Goal: Information Seeking & Learning: Learn about a topic

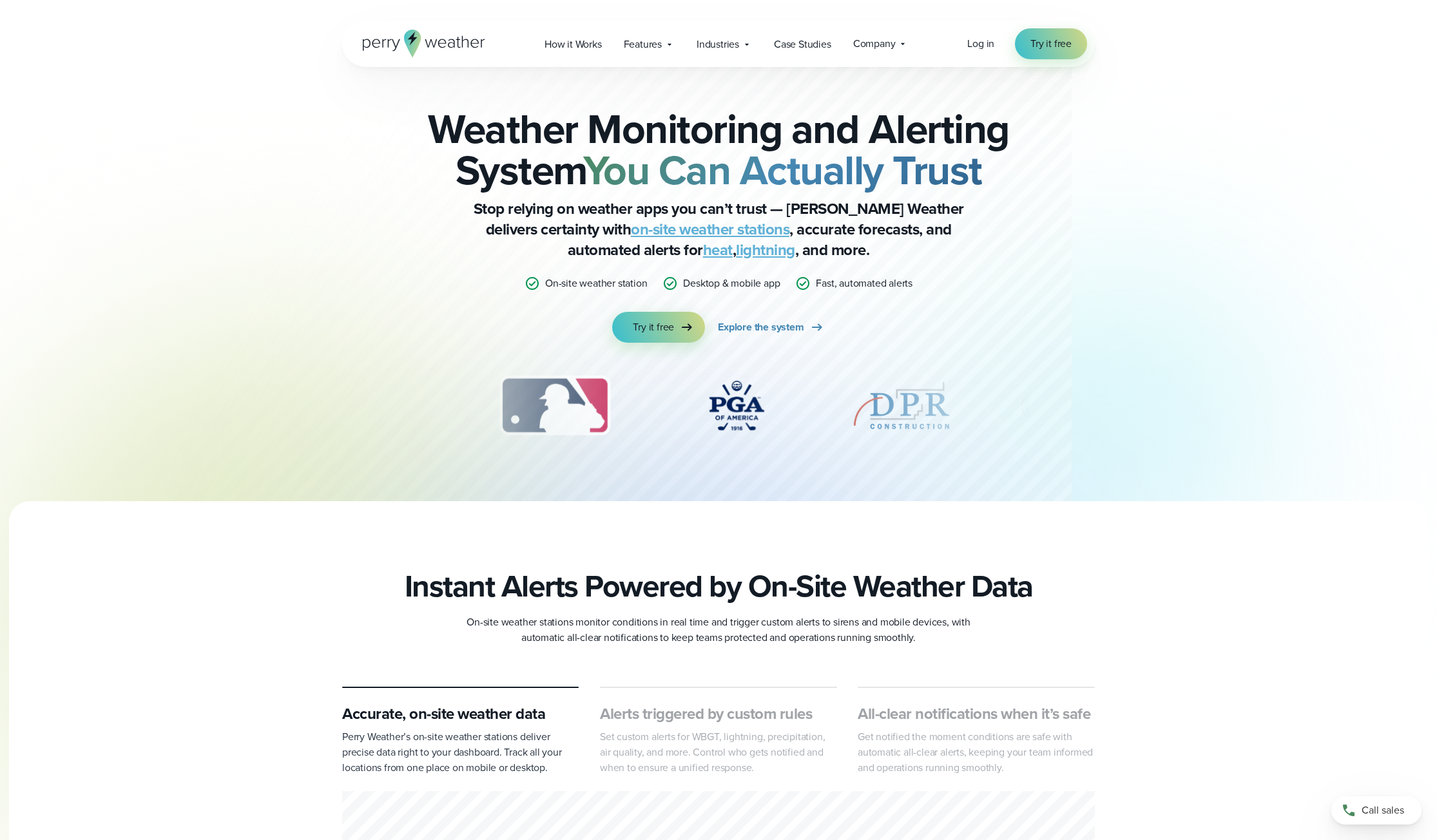
click at [289, 213] on div at bounding box center [607, 251] width 928 height 501
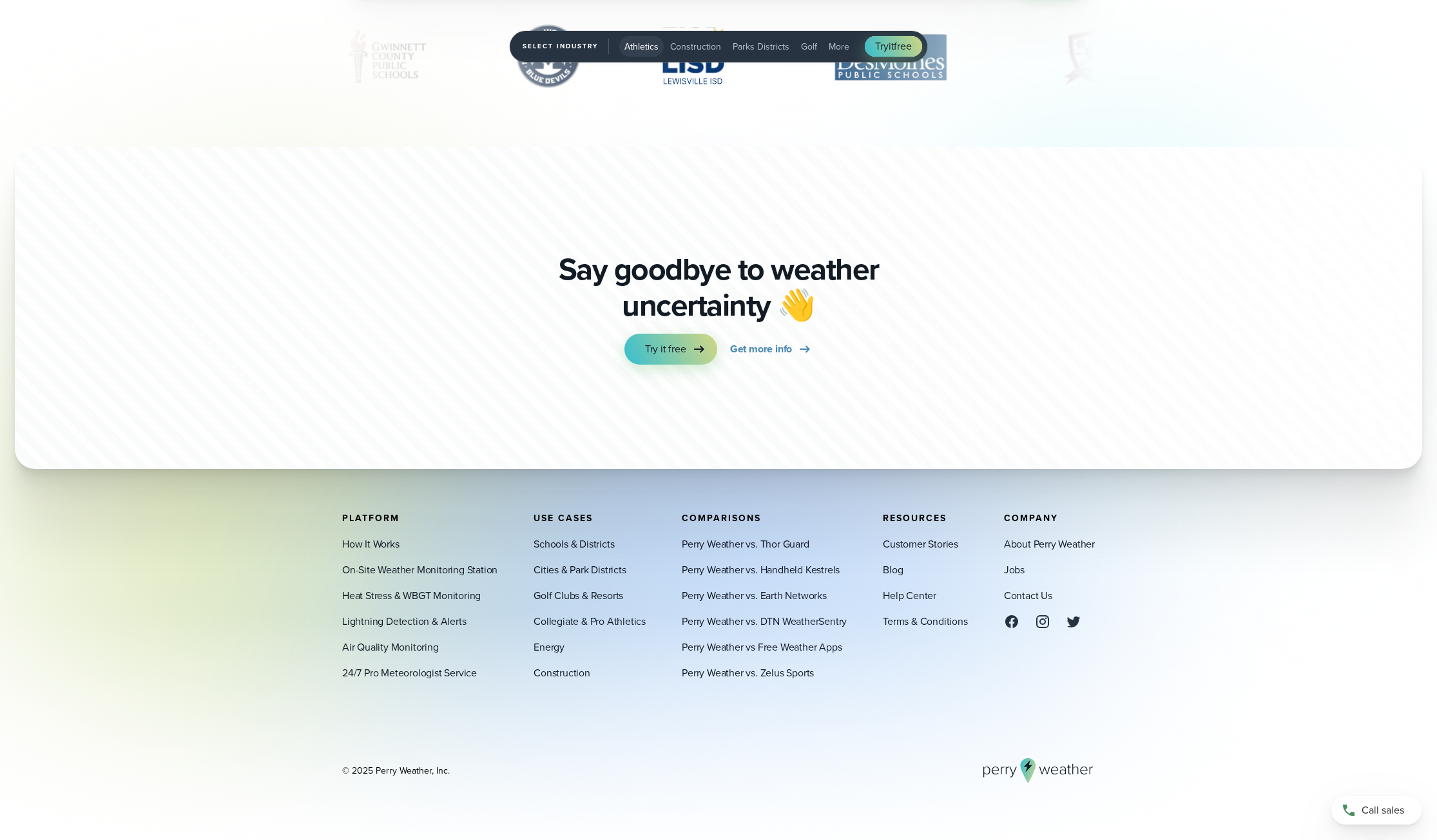
scroll to position [4777, 0]
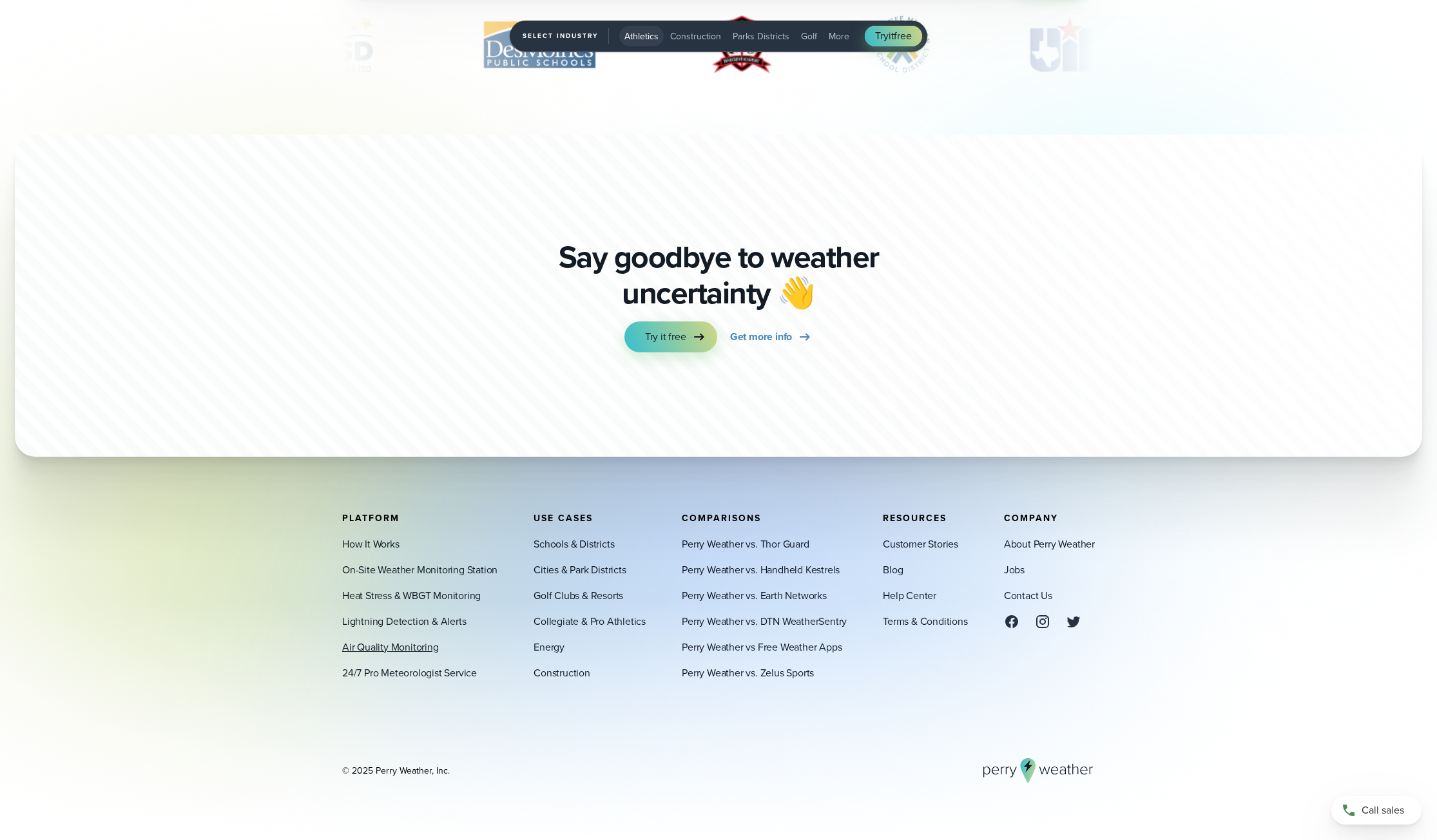
click at [402, 602] on link "Air Quality Monitoring" at bounding box center [391, 647] width 97 height 15
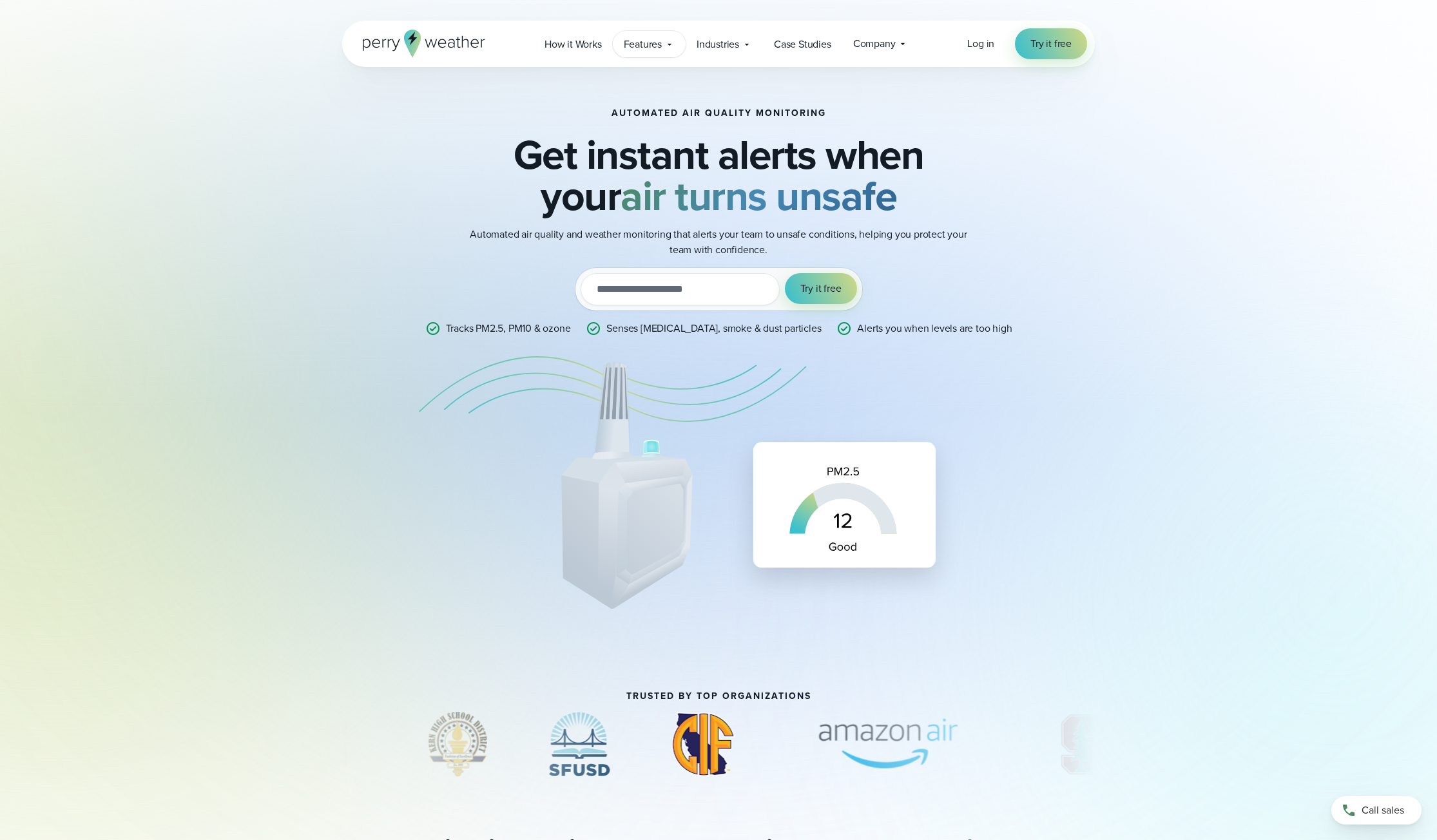
click at [666, 42] on icon at bounding box center [669, 44] width 10 height 10
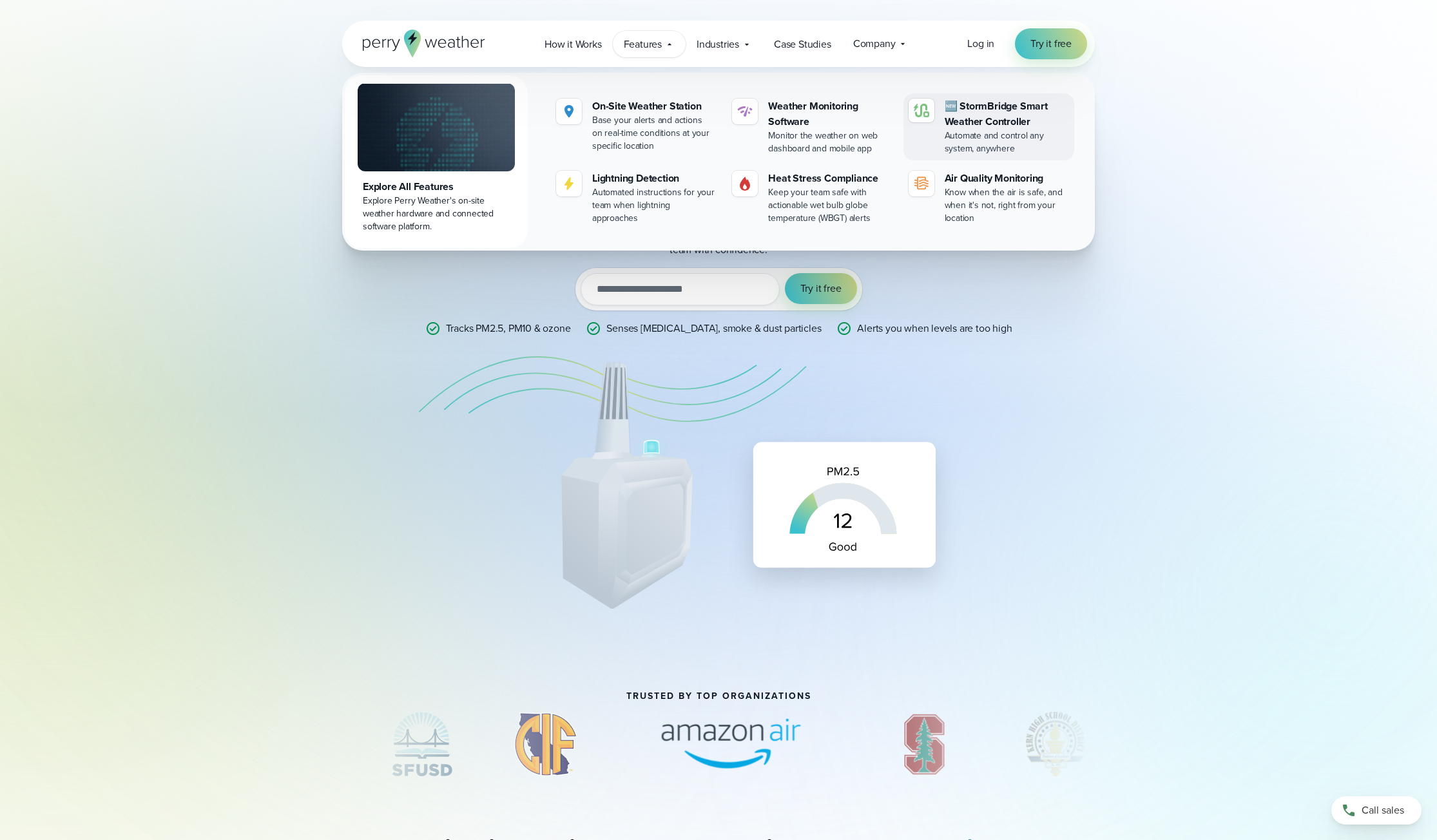
click at [991, 105] on div "🆕 StormBridge Smart Weather Controller" at bounding box center [1007, 114] width 125 height 31
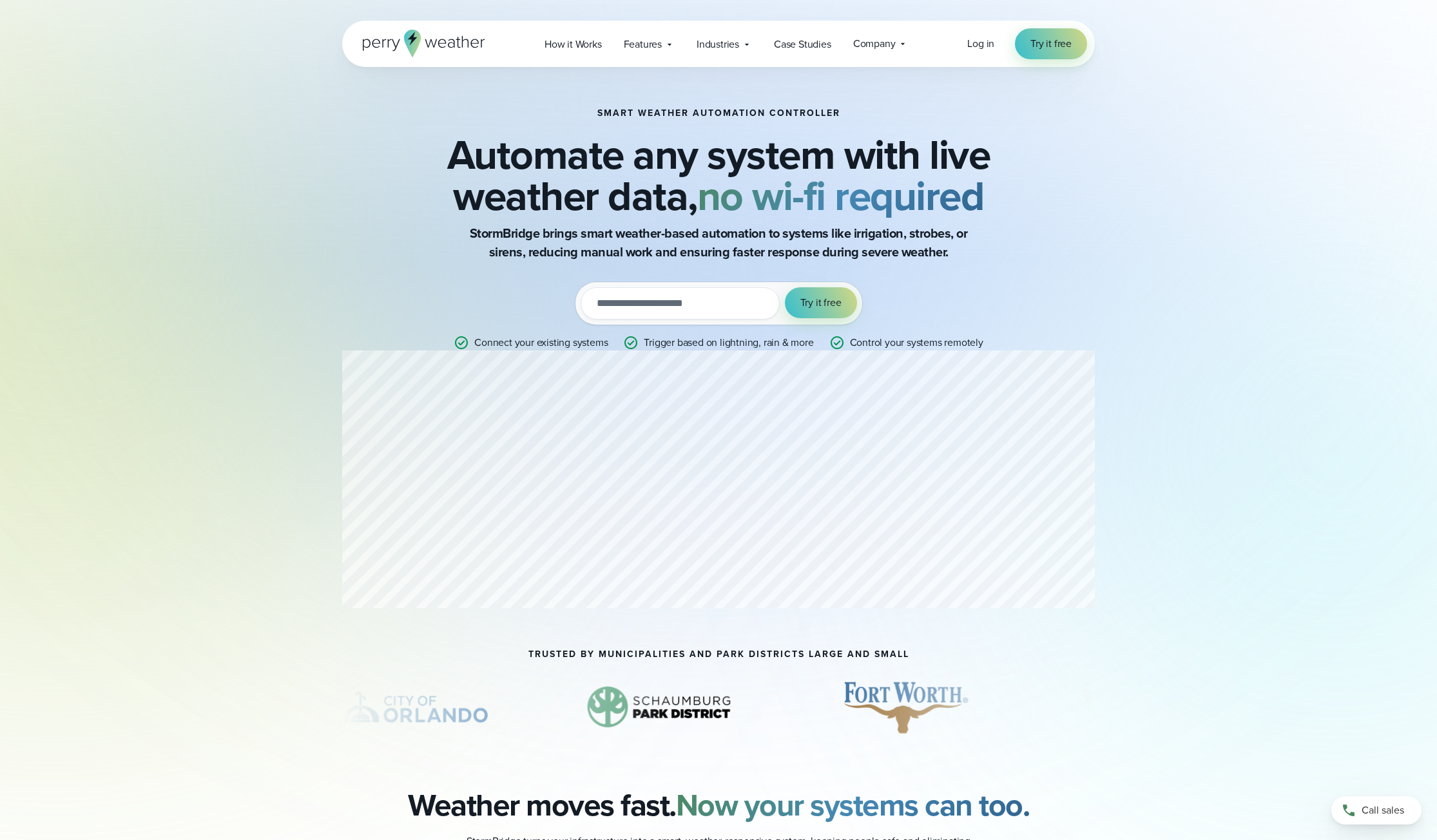
click at [1175, 256] on div "Smart Weather Automation Controller Automate any system with live weather data,…" at bounding box center [718, 229] width 928 height 325
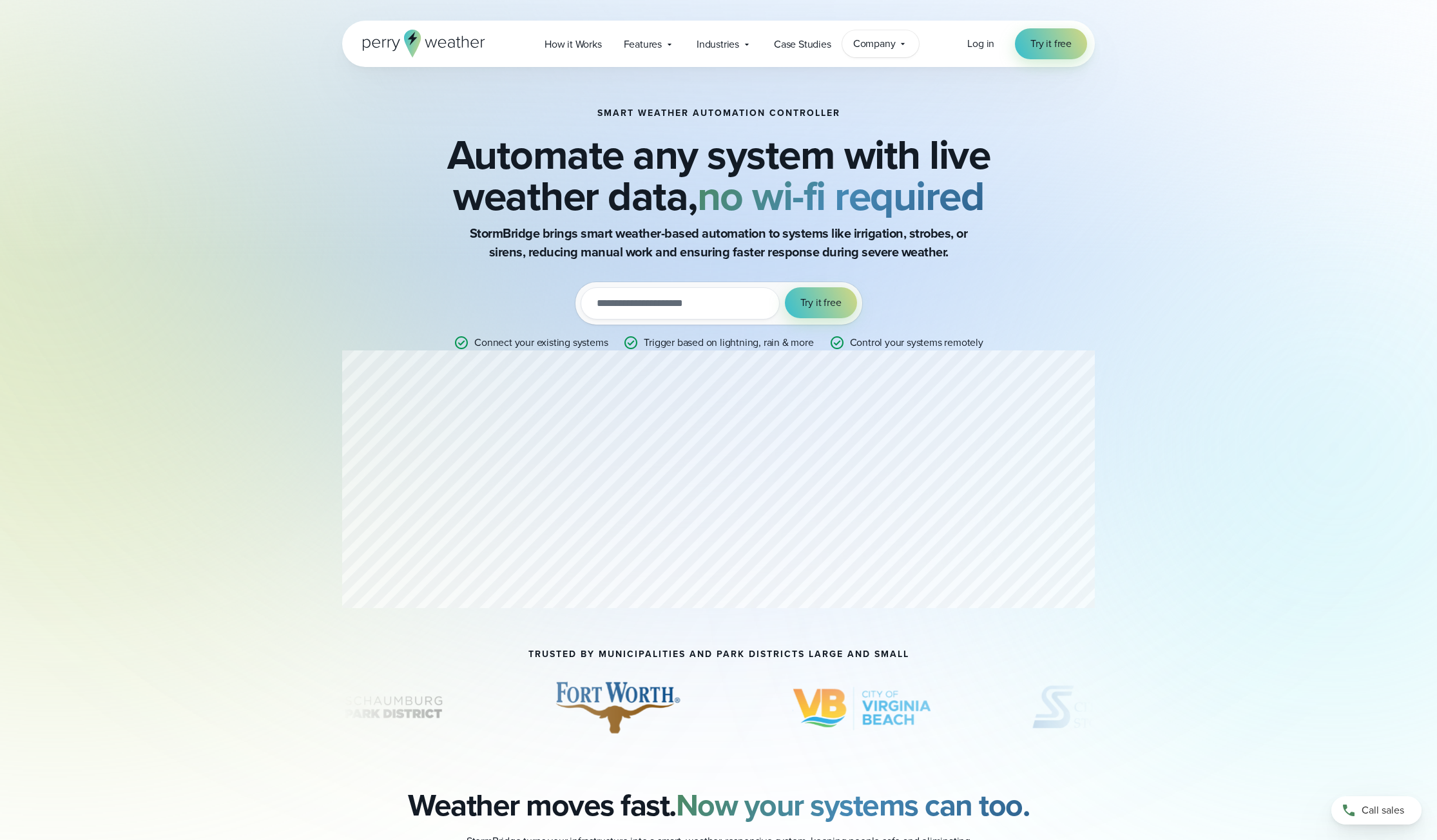
click at [907, 48] on icon at bounding box center [902, 44] width 10 height 10
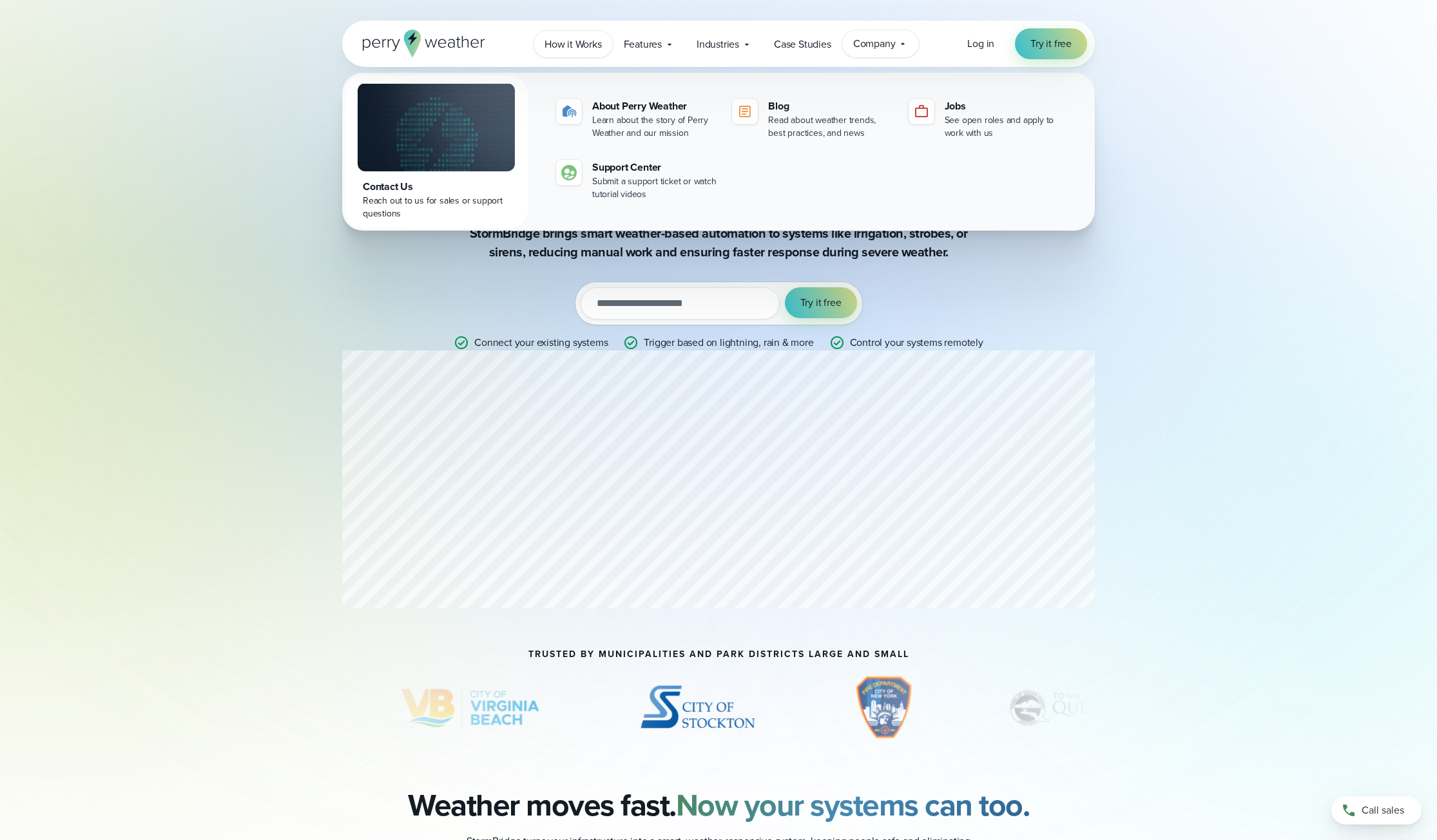
click at [580, 48] on span "How it Works" at bounding box center [573, 44] width 57 height 15
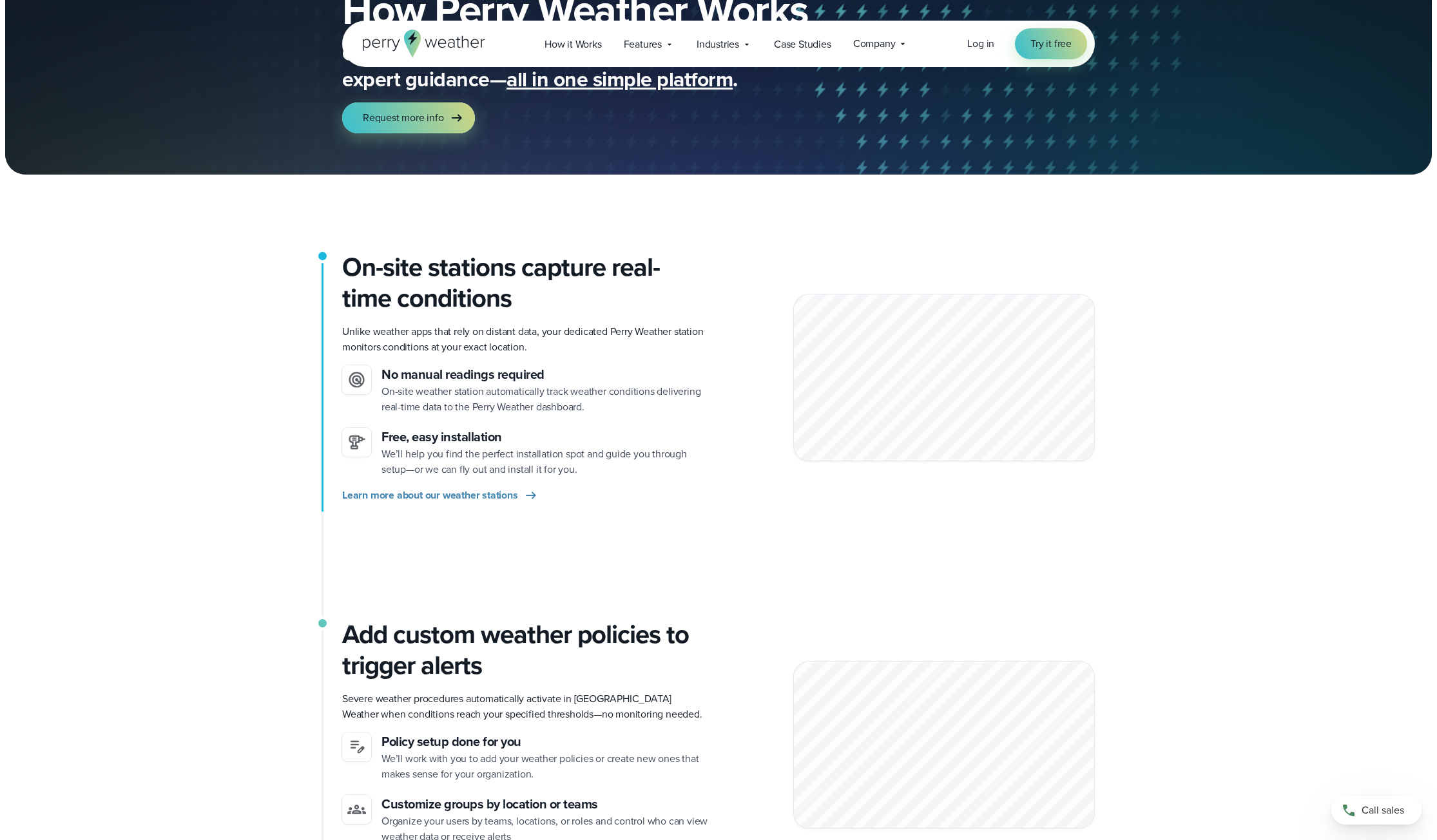
scroll to position [193, 0]
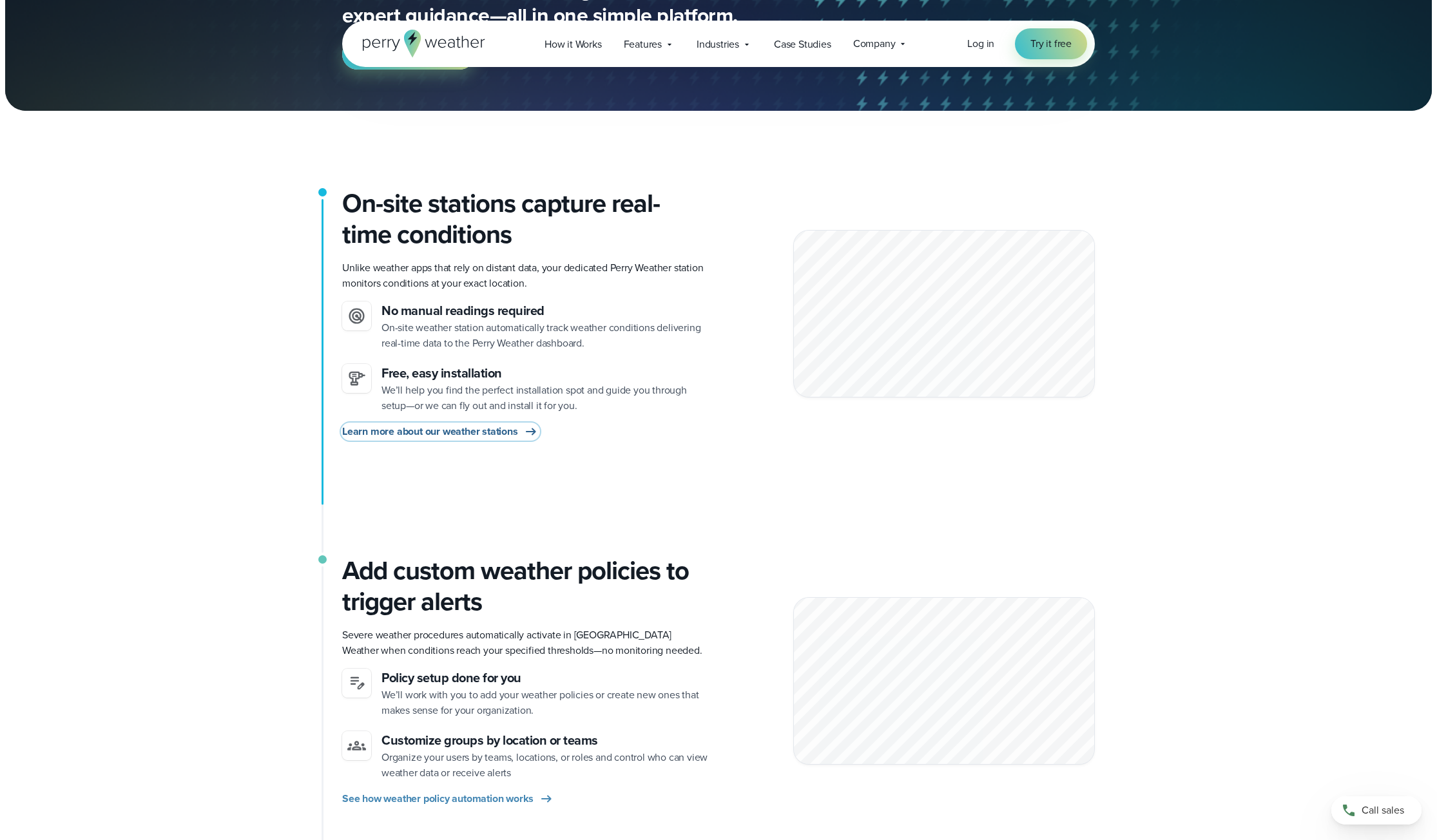
click at [465, 435] on span "Learn more about our weather stations" at bounding box center [430, 431] width 176 height 15
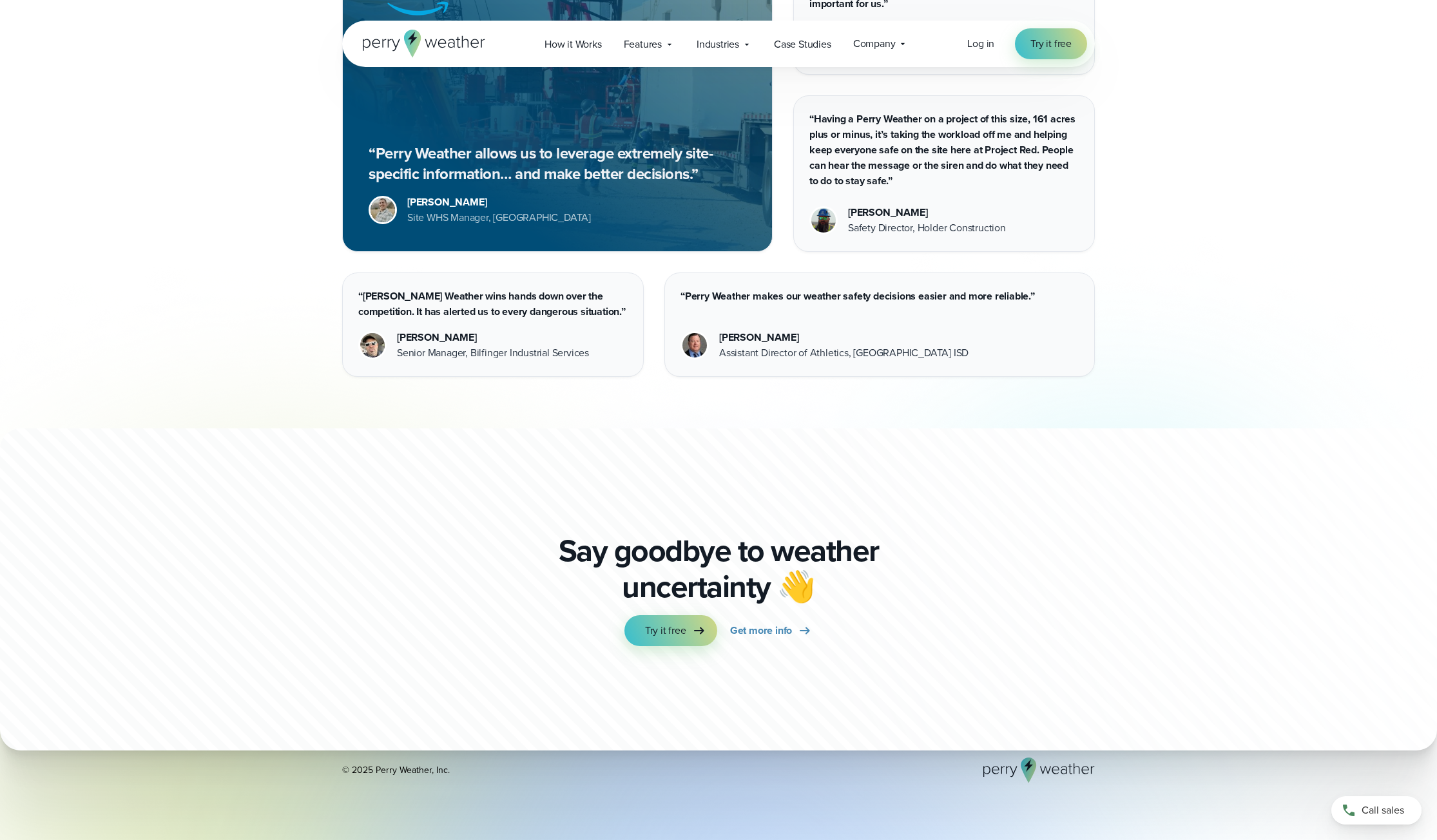
scroll to position [3710, 0]
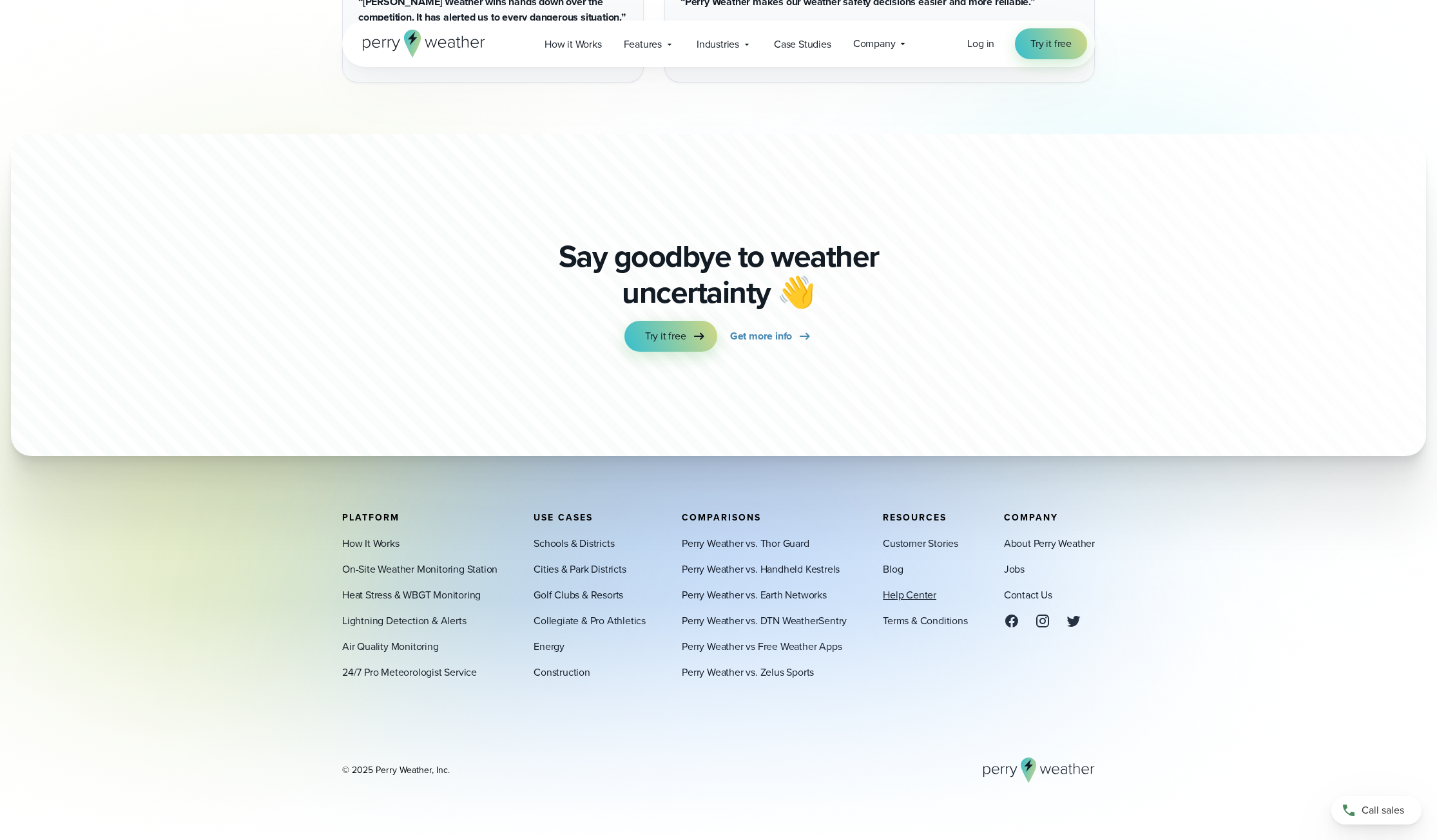
click at [918, 590] on link "Help Center" at bounding box center [909, 595] width 53 height 15
